Goal: Information Seeking & Learning: Learn about a topic

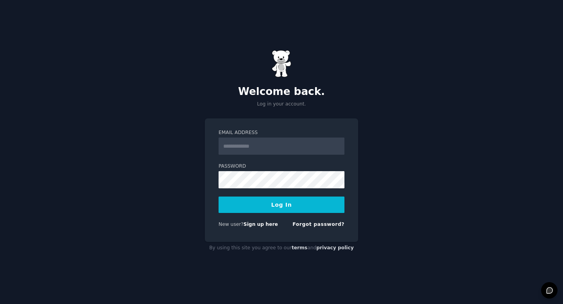
type input "**********"
click at [284, 202] on button "Log In" at bounding box center [281, 204] width 126 height 16
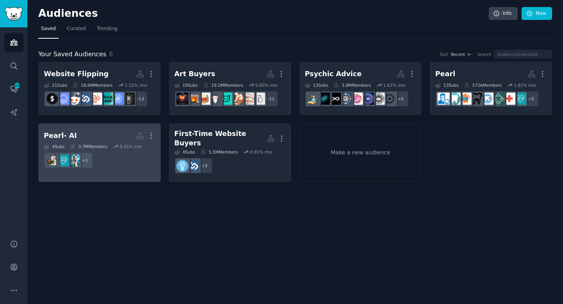
click at [110, 133] on h2 "Pearl- AI More" at bounding box center [99, 136] width 111 height 14
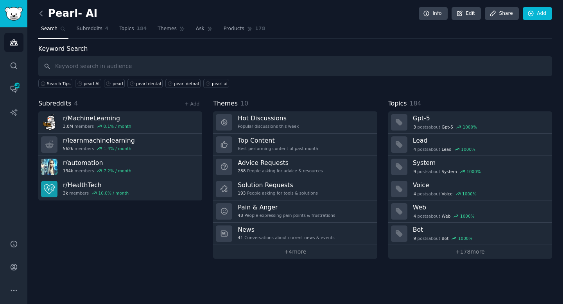
click at [40, 15] on icon at bounding box center [41, 13] width 8 height 8
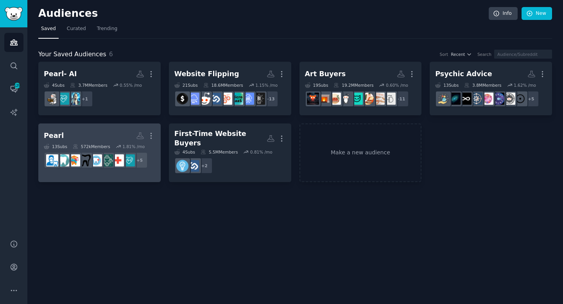
click at [106, 132] on h2 "Pearl Custom Audience More" at bounding box center [99, 136] width 111 height 14
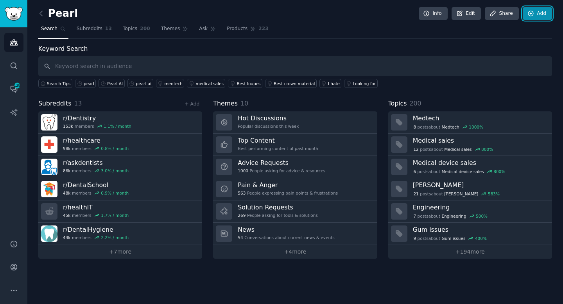
click at [538, 13] on link "Add" at bounding box center [536, 13] width 29 height 13
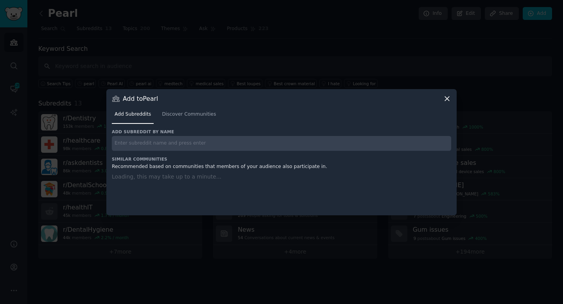
click at [218, 146] on input "text" at bounding box center [281, 143] width 339 height 15
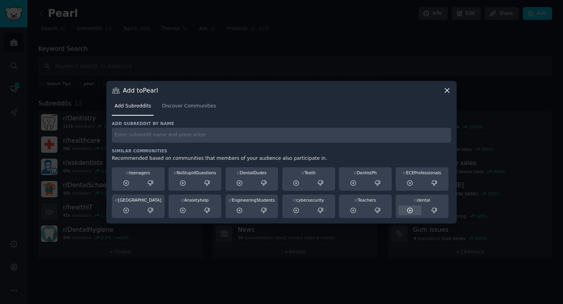
click at [407, 212] on icon at bounding box center [409, 210] width 7 height 7
click at [296, 183] on icon at bounding box center [296, 182] width 5 height 5
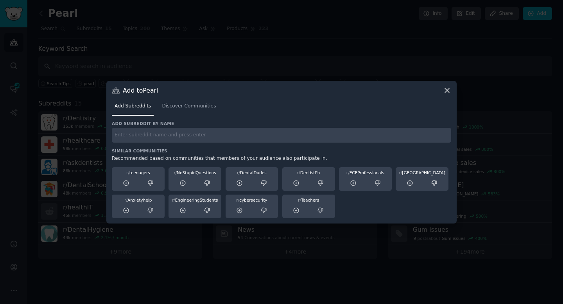
click at [333, 137] on input "text" at bounding box center [281, 135] width 339 height 15
type input "dentist"
click at [448, 92] on icon at bounding box center [447, 90] width 4 height 4
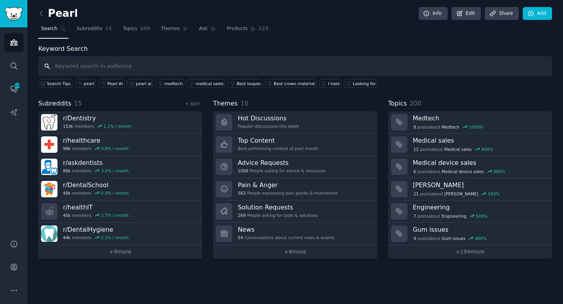
click at [156, 70] on input "text" at bounding box center [294, 66] width 513 height 20
type input ""Pearl""
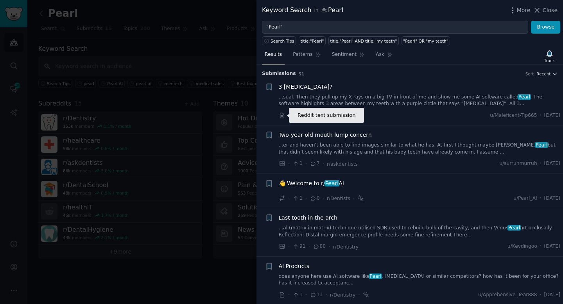
click at [282, 116] on icon at bounding box center [282, 115] width 7 height 7
click at [424, 129] on li "+ Two-year-old mouth lump concern ...er and haven’t been able to find images si…" at bounding box center [409, 149] width 306 height 48
click at [420, 136] on div "Two-year-old mouth lump concern" at bounding box center [420, 135] width 282 height 8
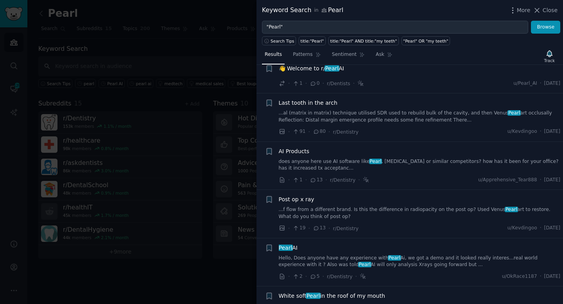
scroll to position [116, 0]
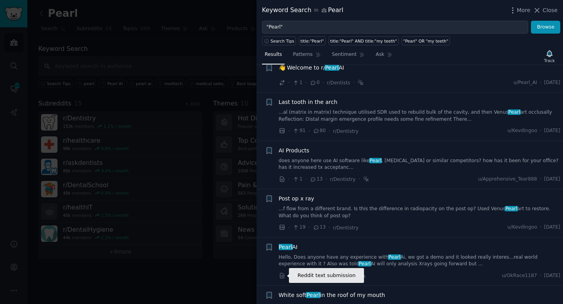
click at [281, 277] on icon at bounding box center [282, 275] width 7 height 7
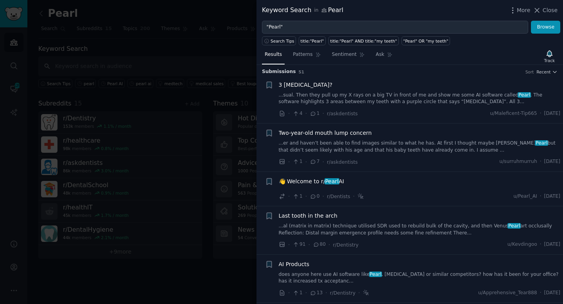
scroll to position [0, 0]
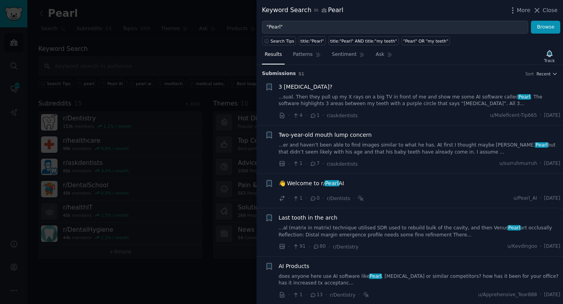
click at [402, 164] on div "· 1 · 7 · r/askdentists u/surruhmurruh · [DATE]" at bounding box center [420, 164] width 282 height 8
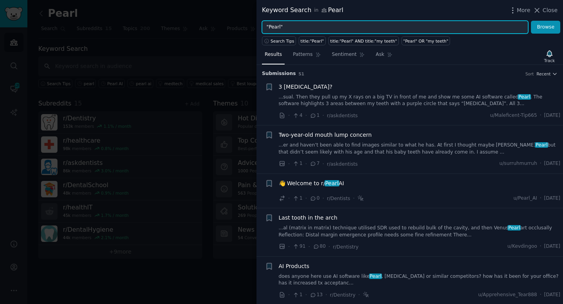
click at [301, 29] on input ""Pearl"" at bounding box center [395, 27] width 266 height 13
type input ""Pearl AI""
click at [530, 21] on button "Browse" at bounding box center [544, 27] width 29 height 13
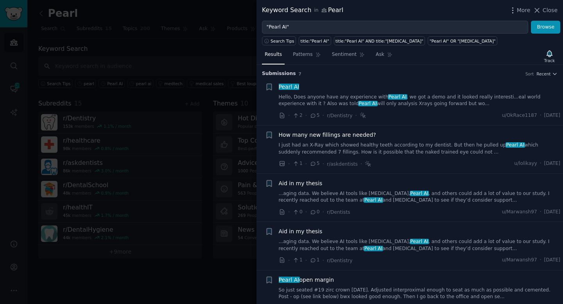
click at [280, 119] on div "· 2 · 5 · r/Dentistry ·" at bounding box center [323, 115] width 88 height 8
click at [284, 113] on icon at bounding box center [282, 115] width 7 height 7
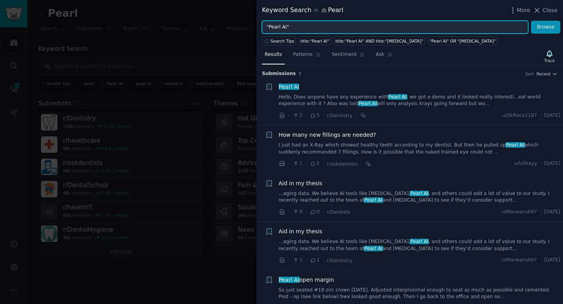
click at [309, 27] on input ""Pearl AI"" at bounding box center [395, 27] width 266 height 13
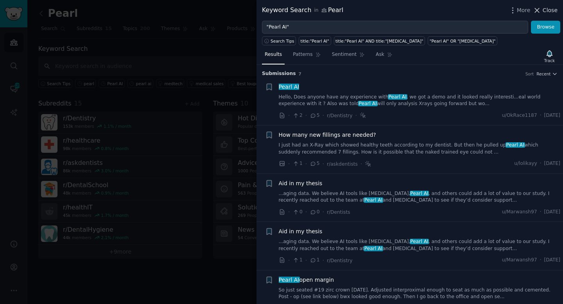
click at [539, 9] on icon at bounding box center [536, 10] width 8 height 8
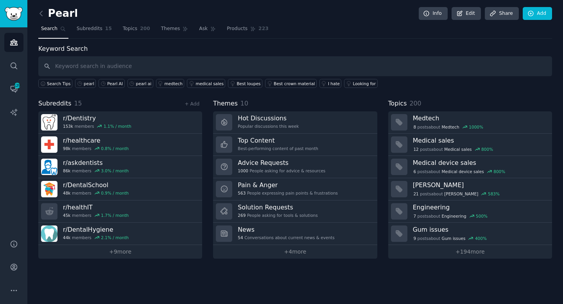
click at [43, 18] on link at bounding box center [43, 13] width 10 height 13
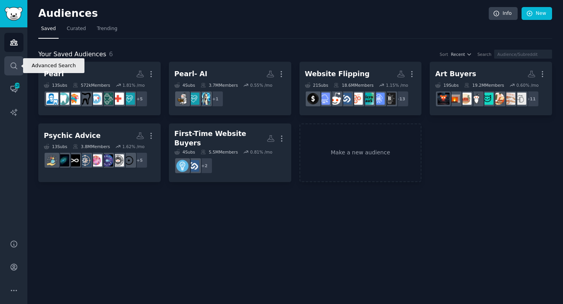
click at [17, 59] on link "Search" at bounding box center [13, 65] width 19 height 19
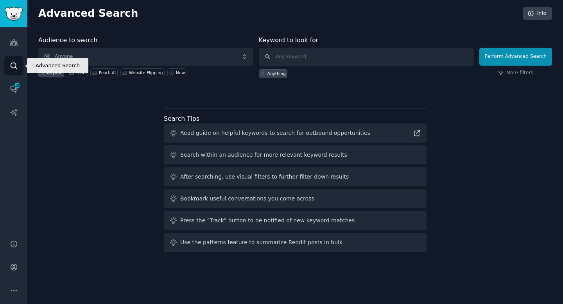
click at [14, 63] on icon "Sidebar" at bounding box center [14, 66] width 8 height 8
click at [301, 59] on input "text" at bounding box center [366, 57] width 215 height 19
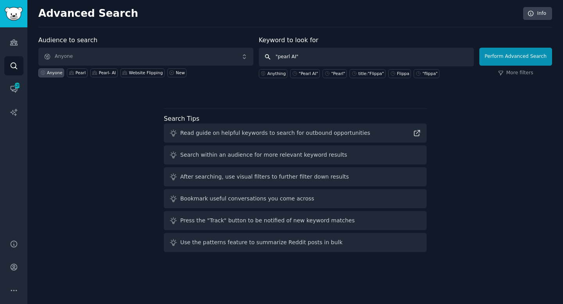
click at [283, 55] on input ""pearl AI"" at bounding box center [366, 57] width 215 height 19
type input ""Pearl AI""
click at [506, 61] on button "Perform Advanced Search" at bounding box center [515, 57] width 73 height 18
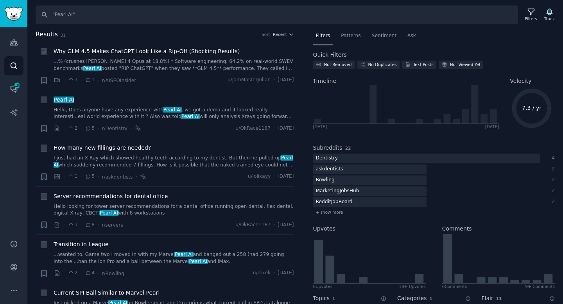
click at [149, 84] on div "· 3 · 1 · r/AISEOInsider u/JamMasterJulian · [DATE]" at bounding box center [174, 80] width 240 height 8
click at [168, 57] on div "Why GLM 4.5 Makes ChatGPT Look Like a Rip-Off (Shocking Results) ...% (crushes …" at bounding box center [174, 59] width 240 height 25
click at [167, 54] on span "Why GLM 4.5 Makes ChatGPT Look Like a Rip-Off (Shocking Results)" at bounding box center [147, 51] width 186 height 8
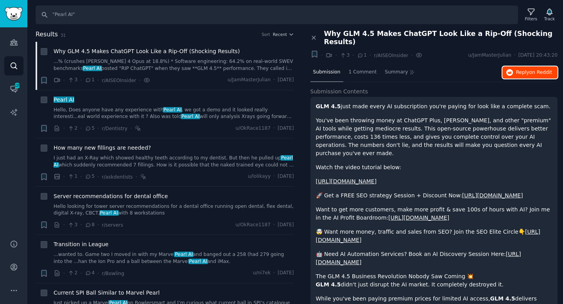
click at [530, 70] on span "on Reddit" at bounding box center [540, 72] width 23 height 5
click at [290, 36] on icon "button" at bounding box center [290, 34] width 5 height 5
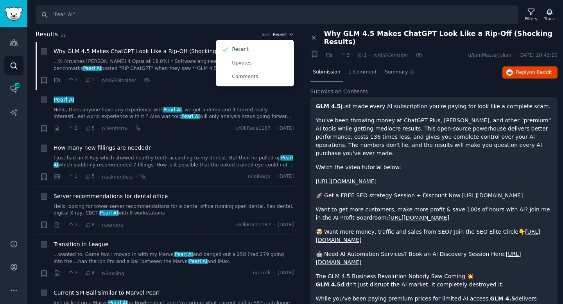
click at [289, 35] on icon "button" at bounding box center [290, 34] width 5 height 5
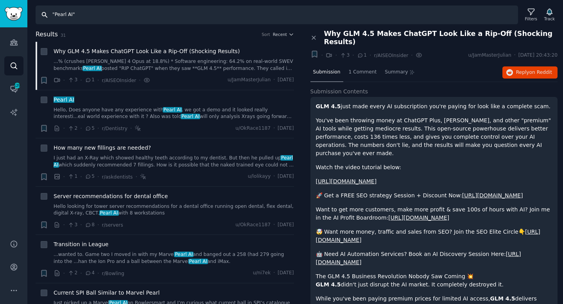
click at [74, 14] on input ""Pearl AI"" at bounding box center [277, 14] width 482 height 19
click at [396, 18] on input ""Pearl"" at bounding box center [277, 14] width 482 height 19
type input ""Pearl""
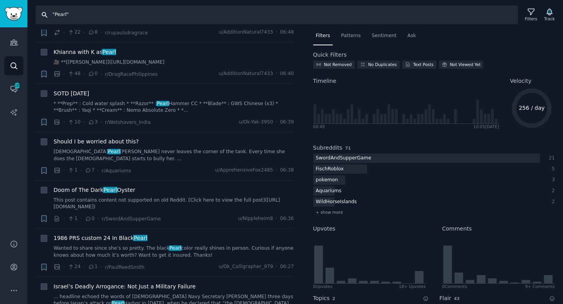
scroll to position [1609, 0]
